Goal: Information Seeking & Learning: Learn about a topic

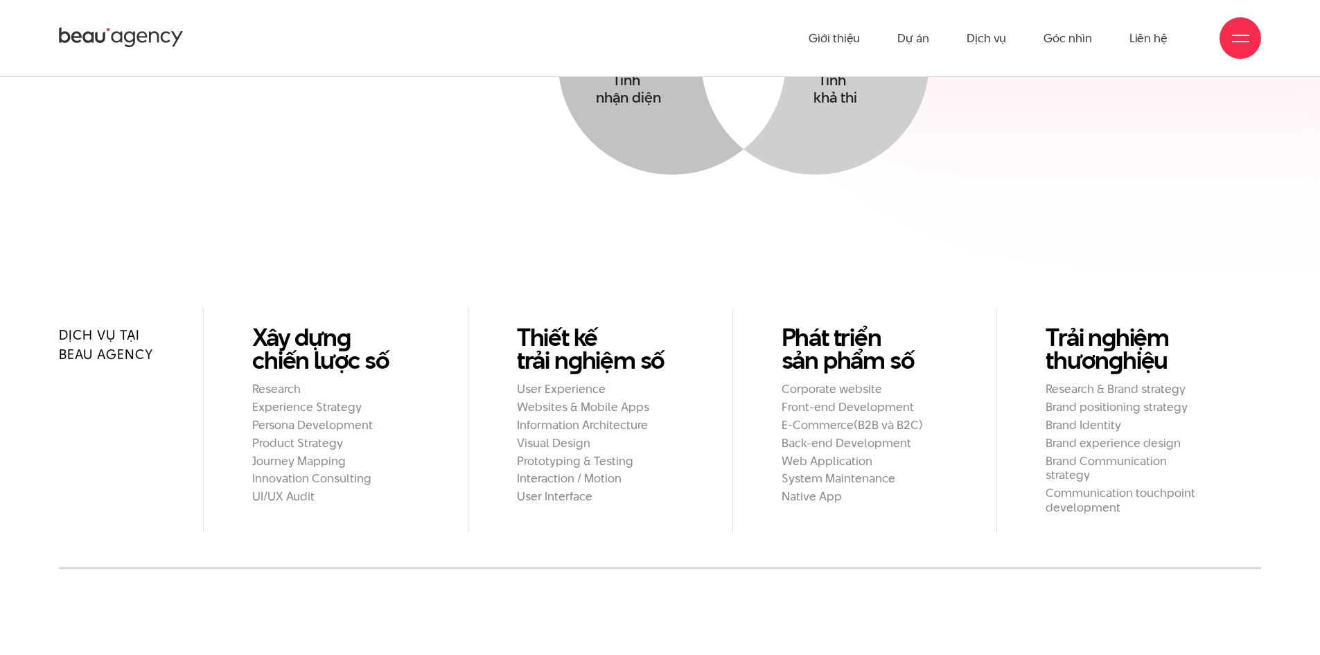
scroll to position [1040, 0]
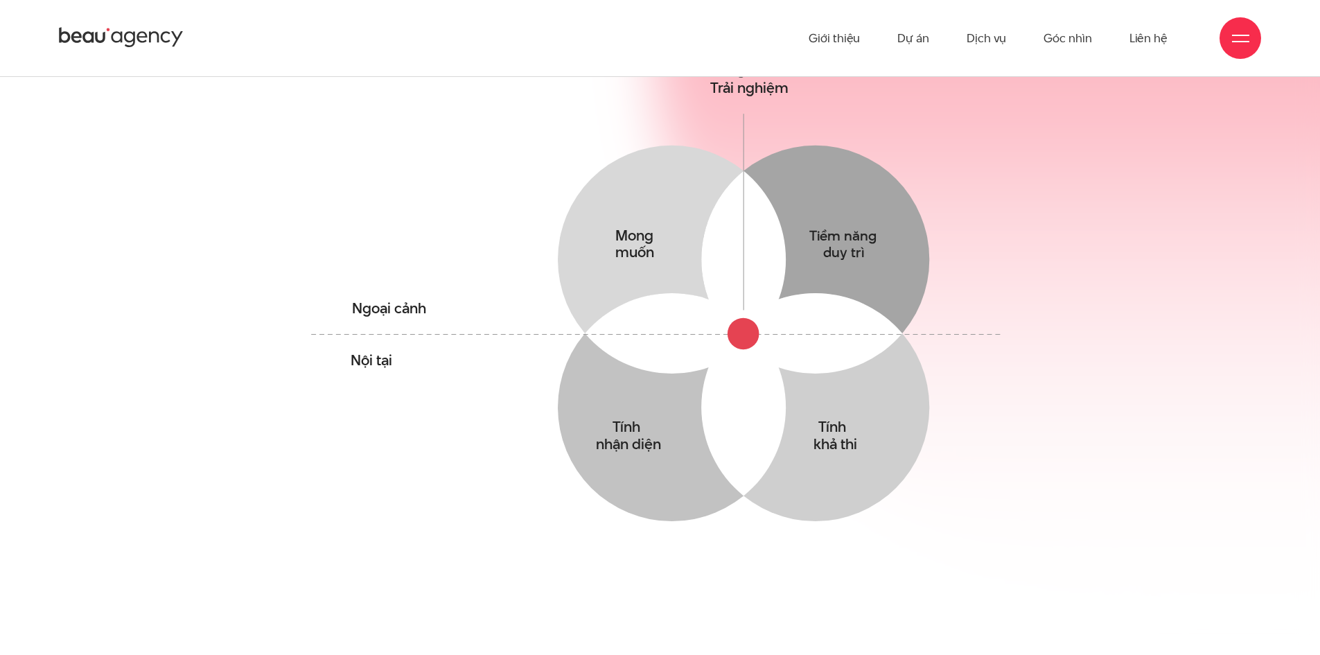
click at [743, 318] on circle at bounding box center [744, 334] width 32 height 32
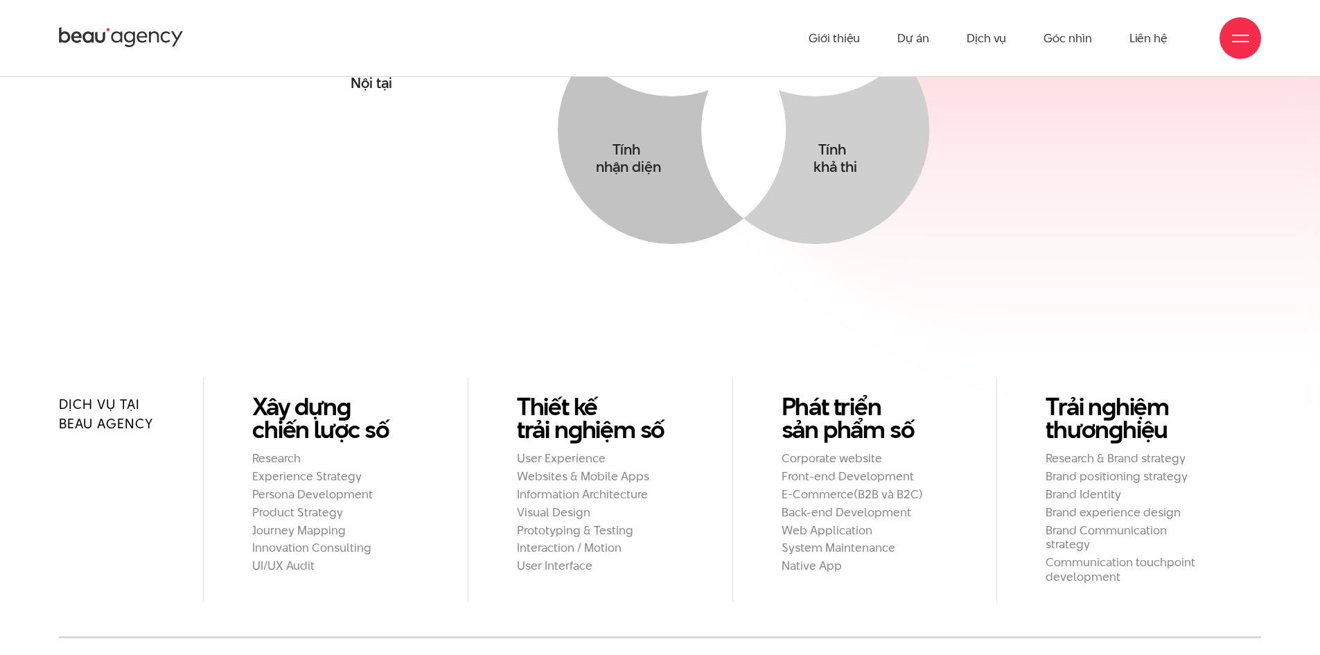
scroll to position [1109, 0]
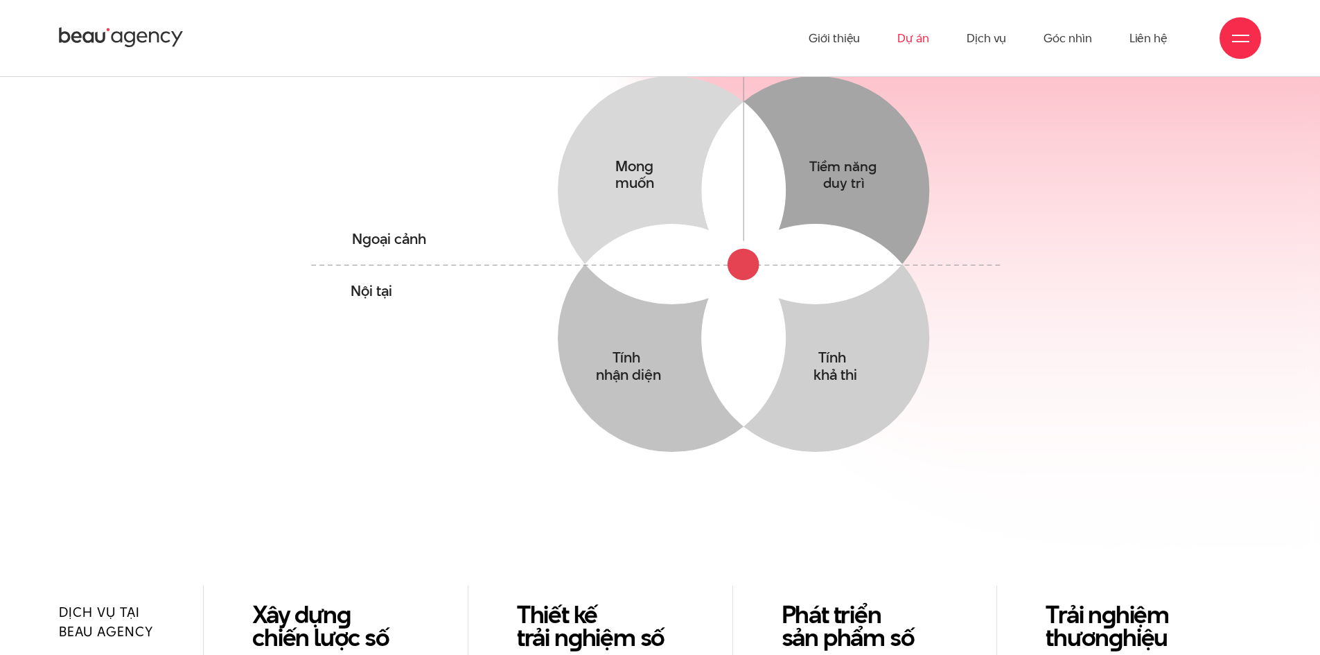
click at [929, 46] on link "Dự án" at bounding box center [914, 38] width 32 height 76
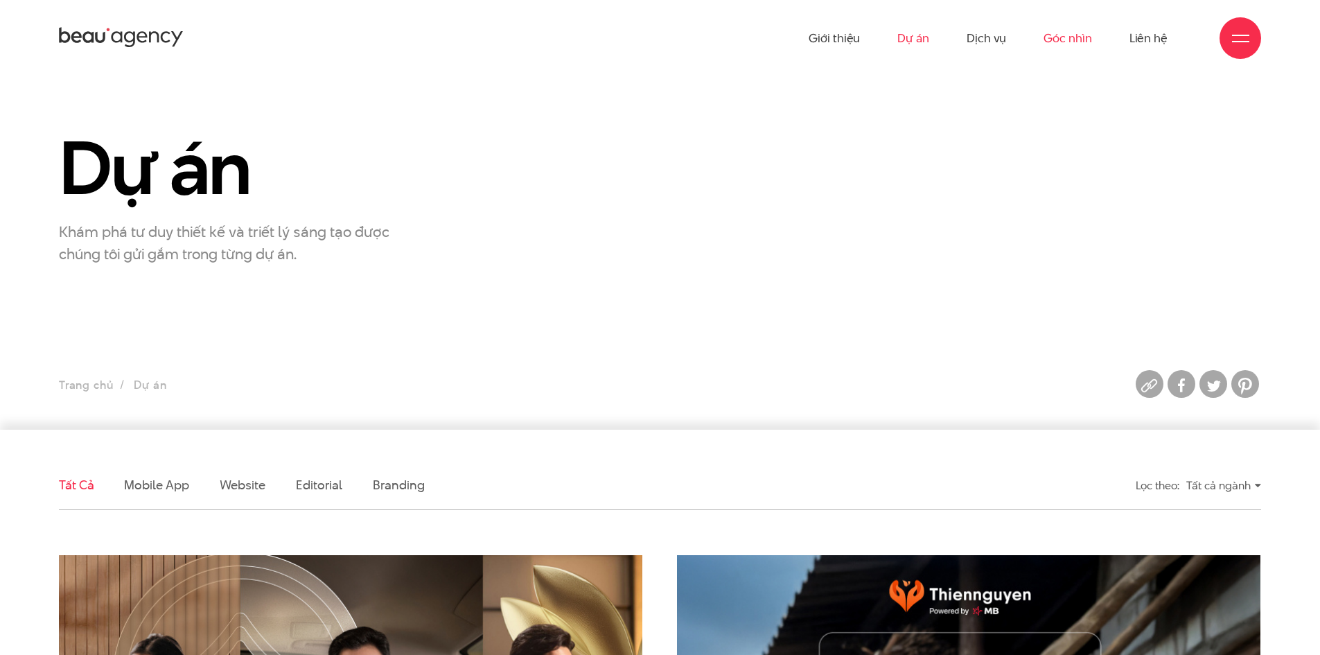
click at [1083, 44] on link "Góc nhìn" at bounding box center [1068, 38] width 48 height 76
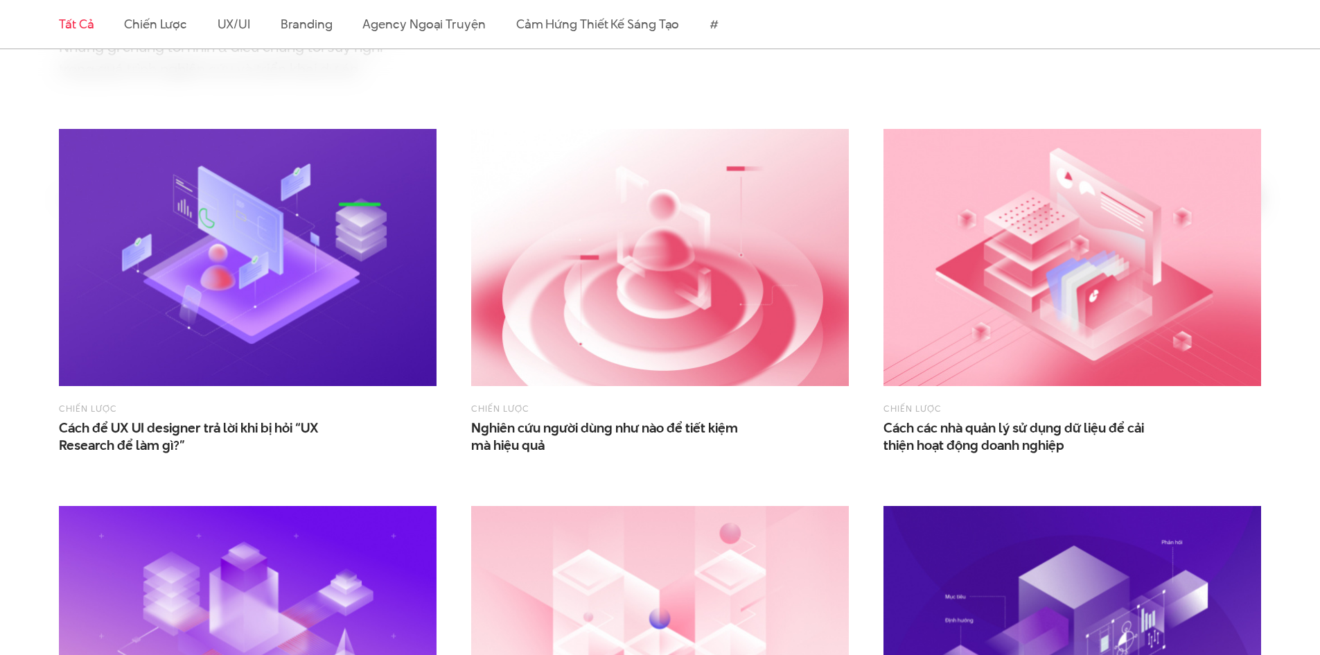
scroll to position [693, 0]
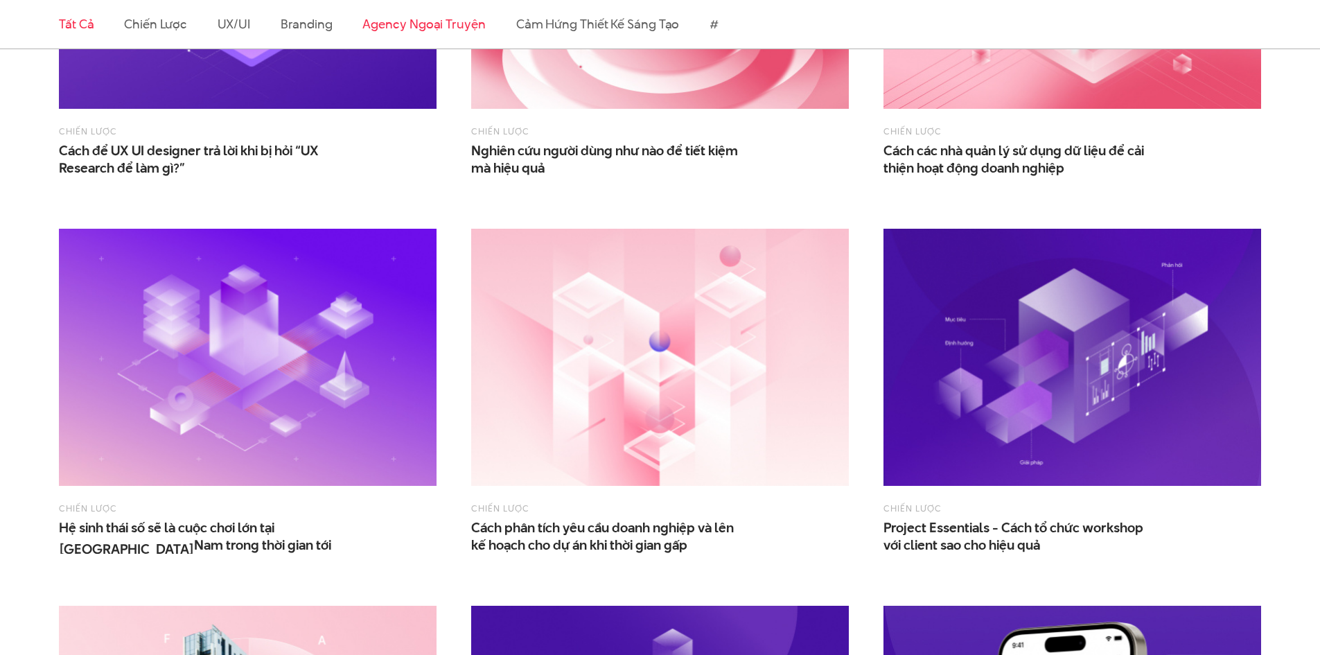
click at [436, 31] on link "Agency ngoại truyện" at bounding box center [423, 23] width 123 height 17
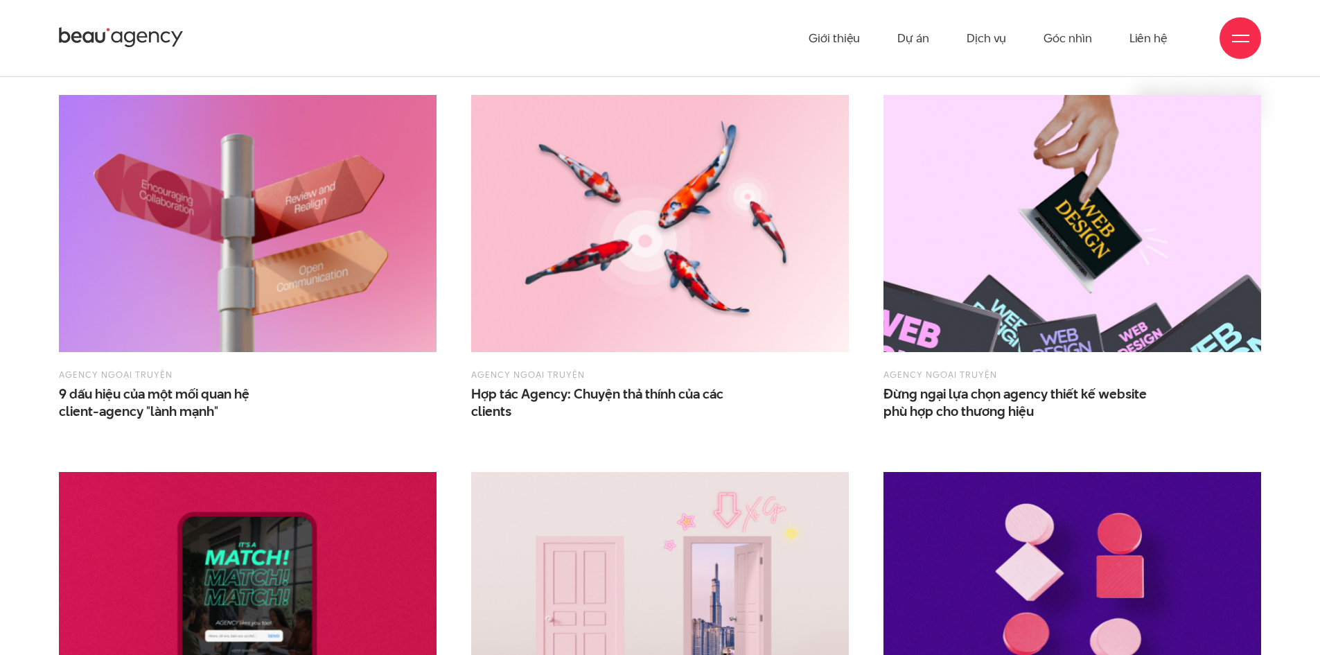
scroll to position [304, 0]
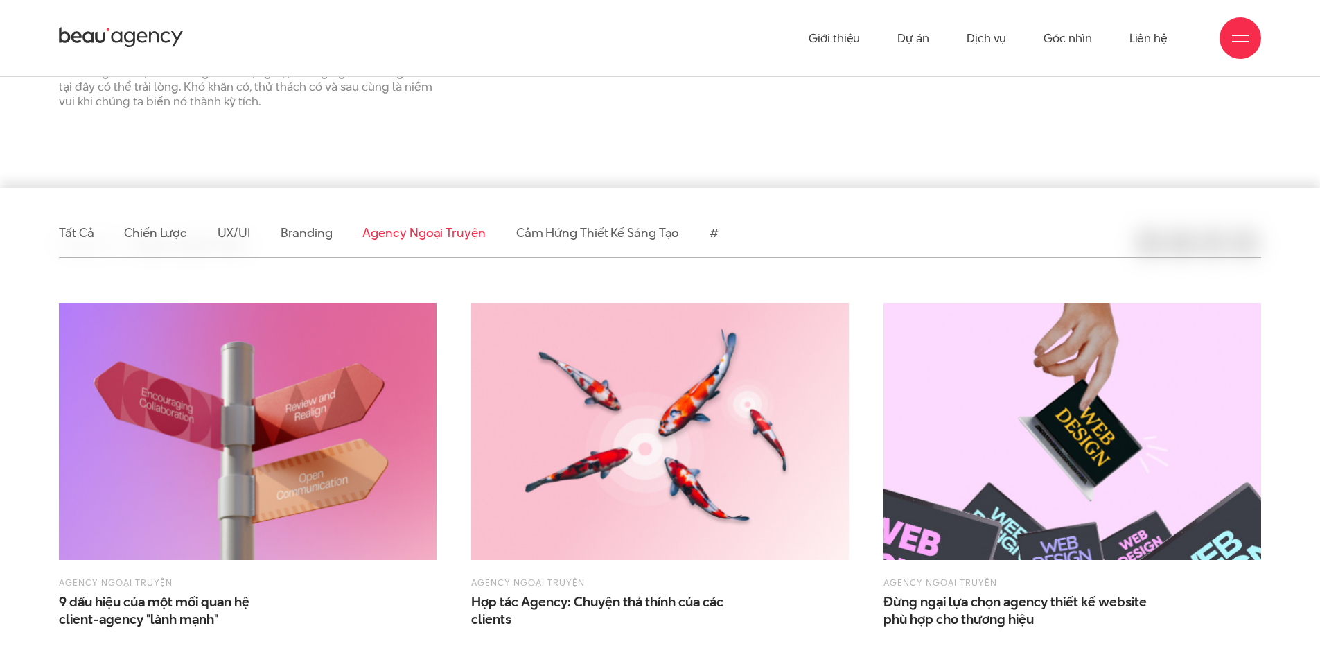
click at [579, 236] on link "Cảm hứng thiết kế sáng tạo" at bounding box center [598, 232] width 164 height 17
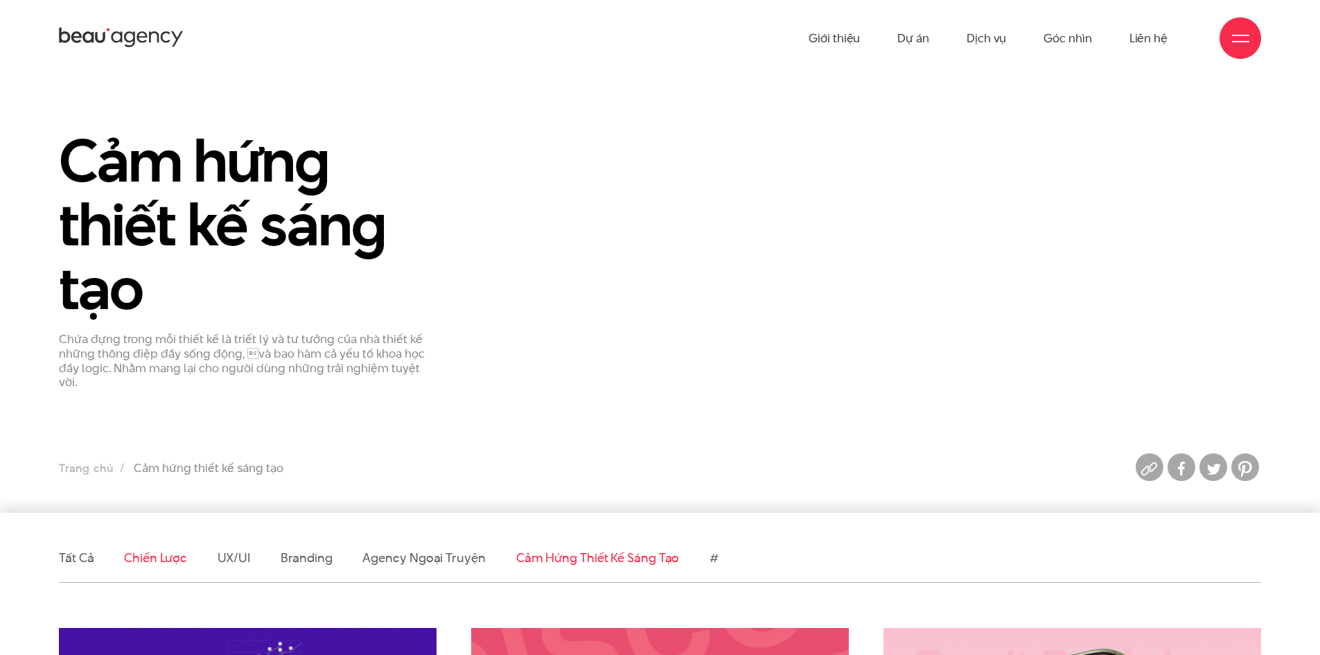
click at [166, 549] on link "Chiến lược" at bounding box center [155, 557] width 62 height 17
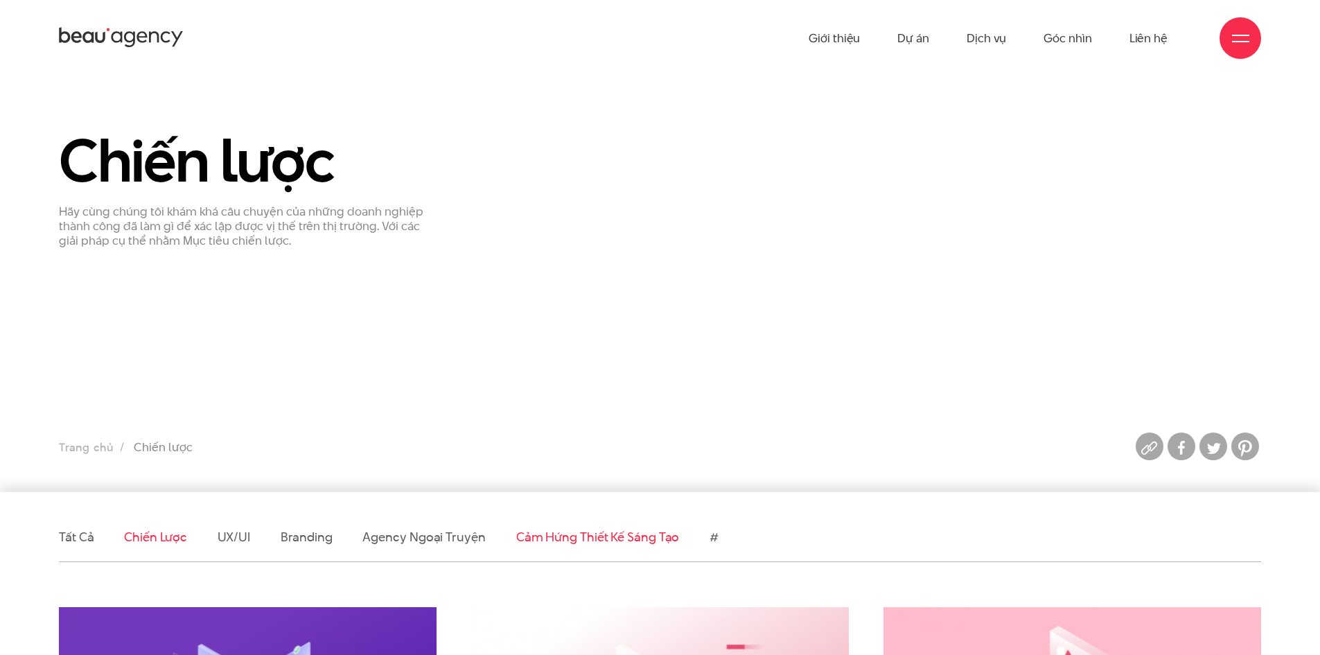
scroll to position [416, 0]
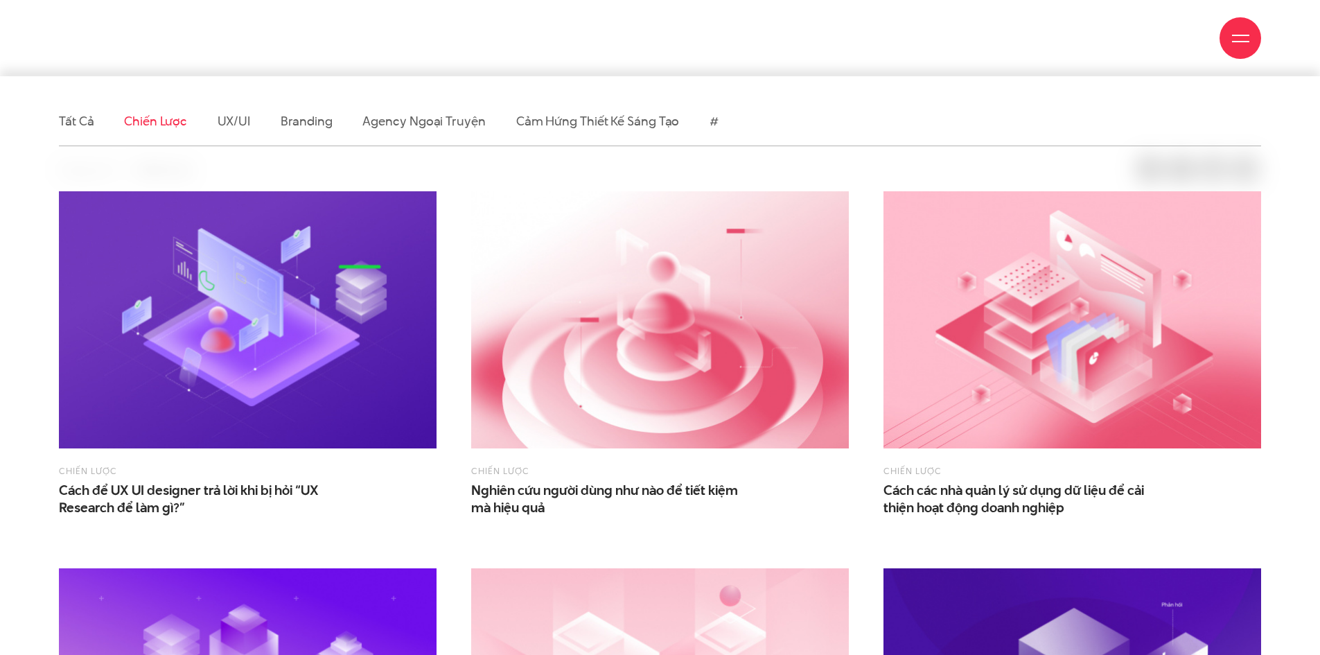
click at [595, 326] on img at bounding box center [660, 319] width 378 height 257
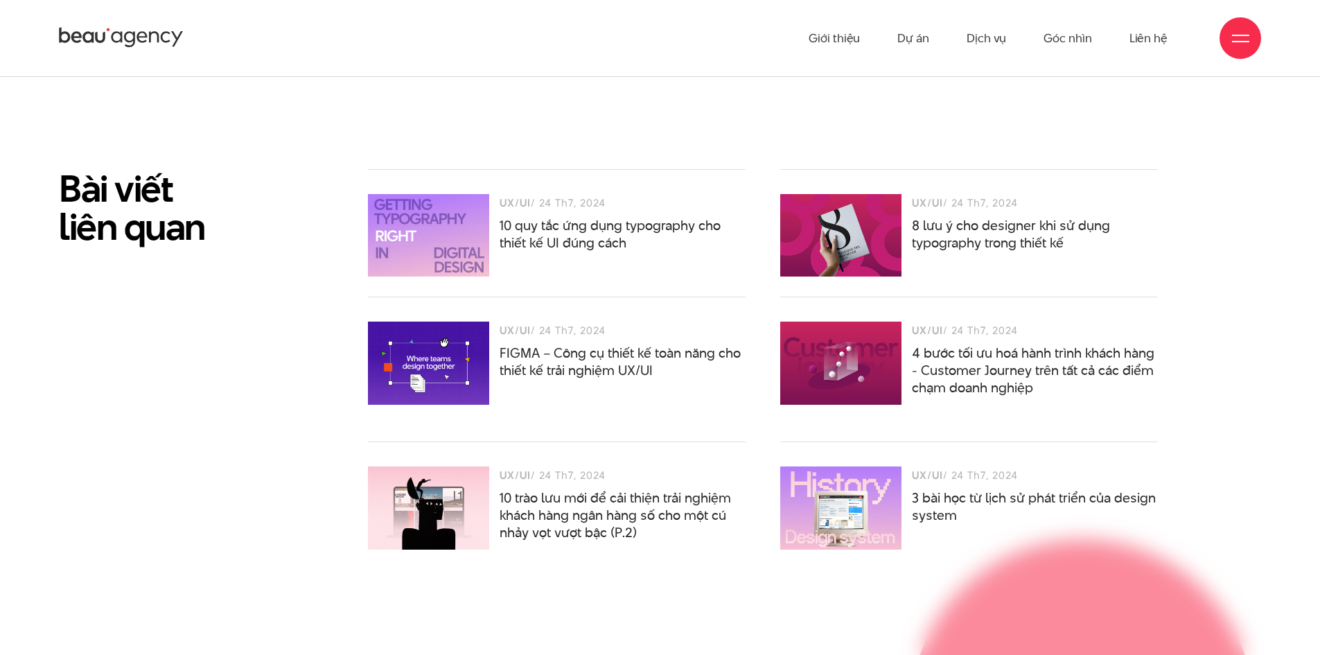
scroll to position [4297, 0]
